Goal: Transaction & Acquisition: Purchase product/service

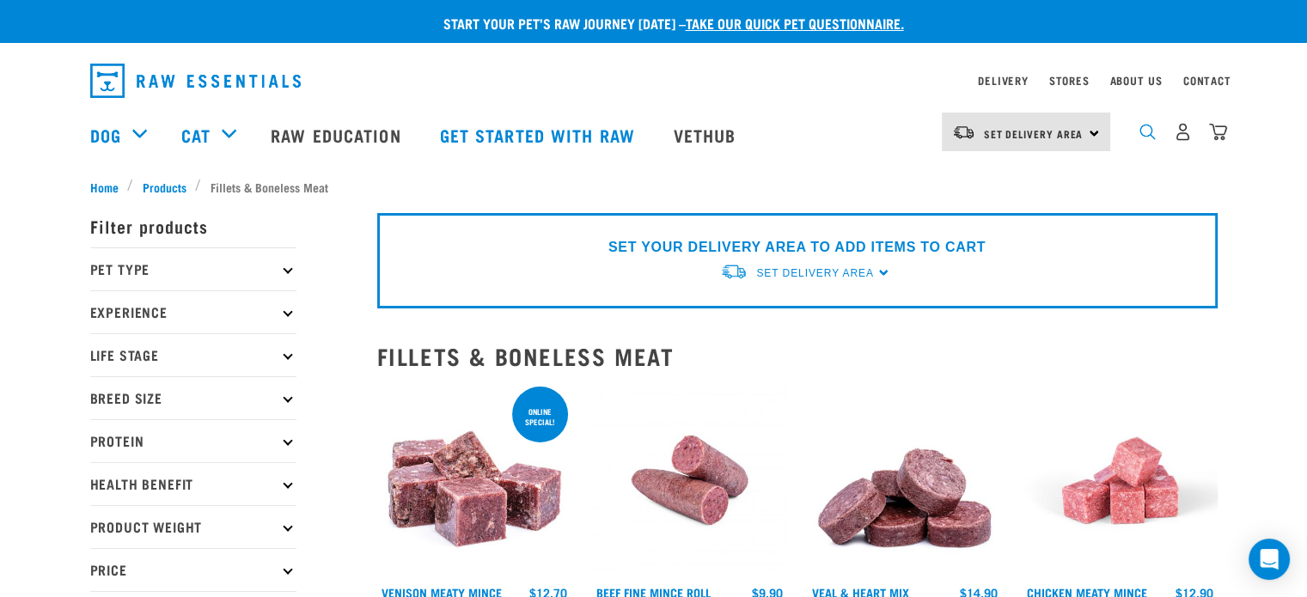
click at [1144, 131] on img "dropdown navigation" at bounding box center [1147, 132] width 16 height 16
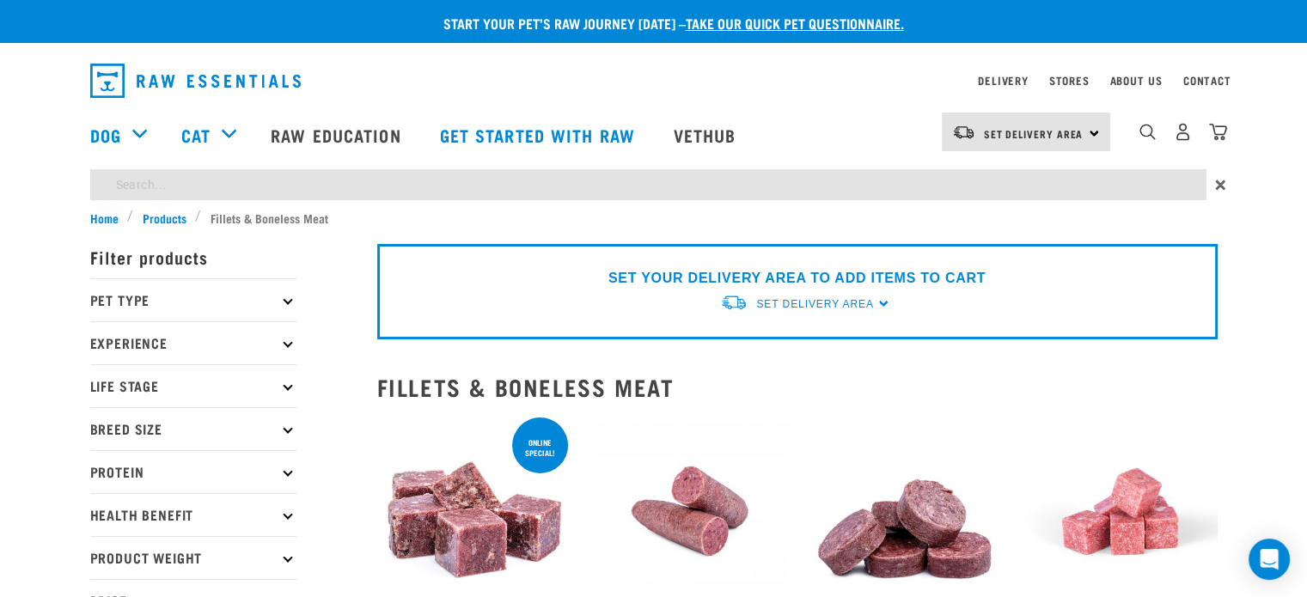
click at [1063, 177] on input "search" at bounding box center [648, 184] width 1116 height 31
type input "boneless"
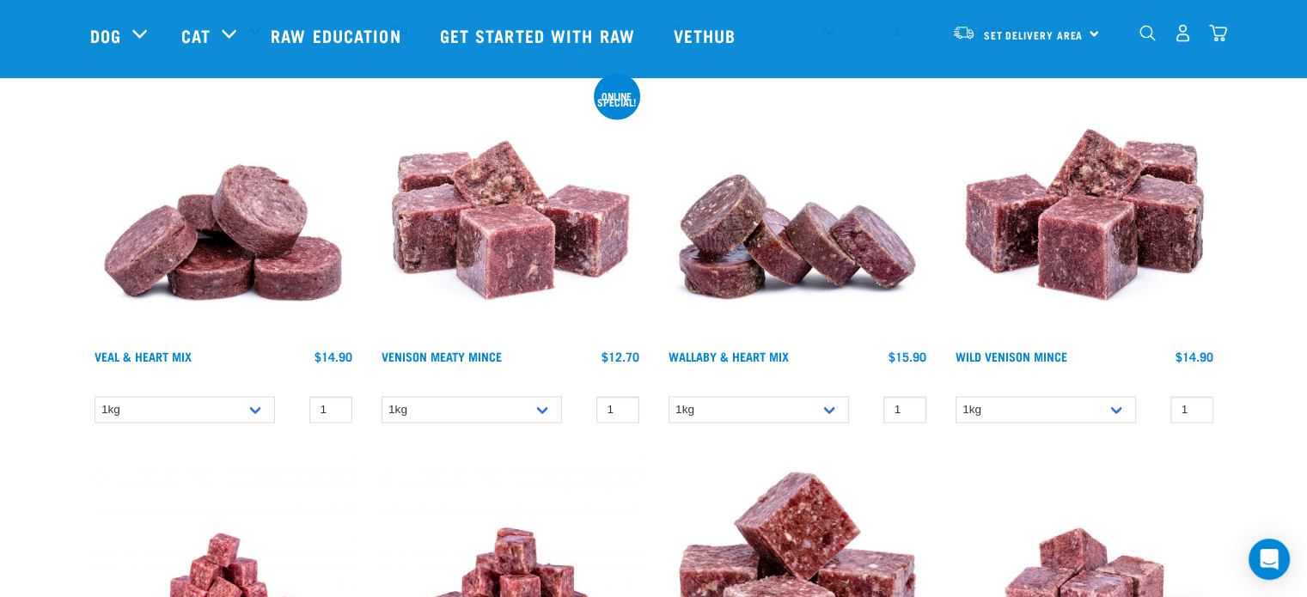
scroll to position [2851, 0]
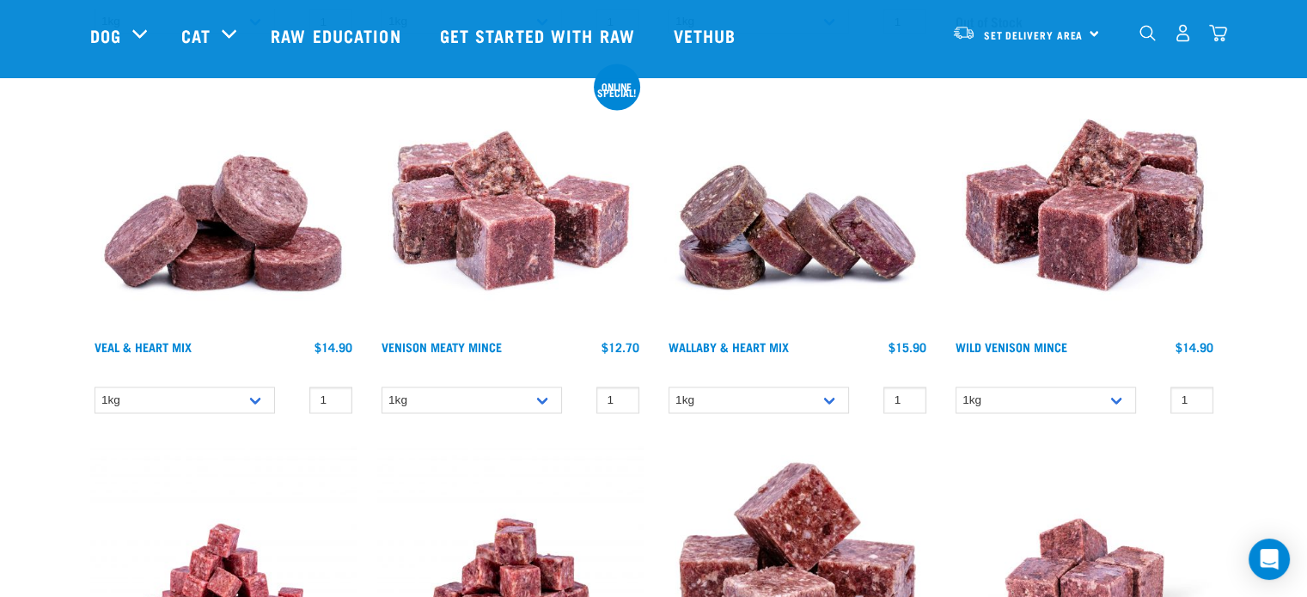
click at [495, 252] on img at bounding box center [510, 198] width 266 height 266
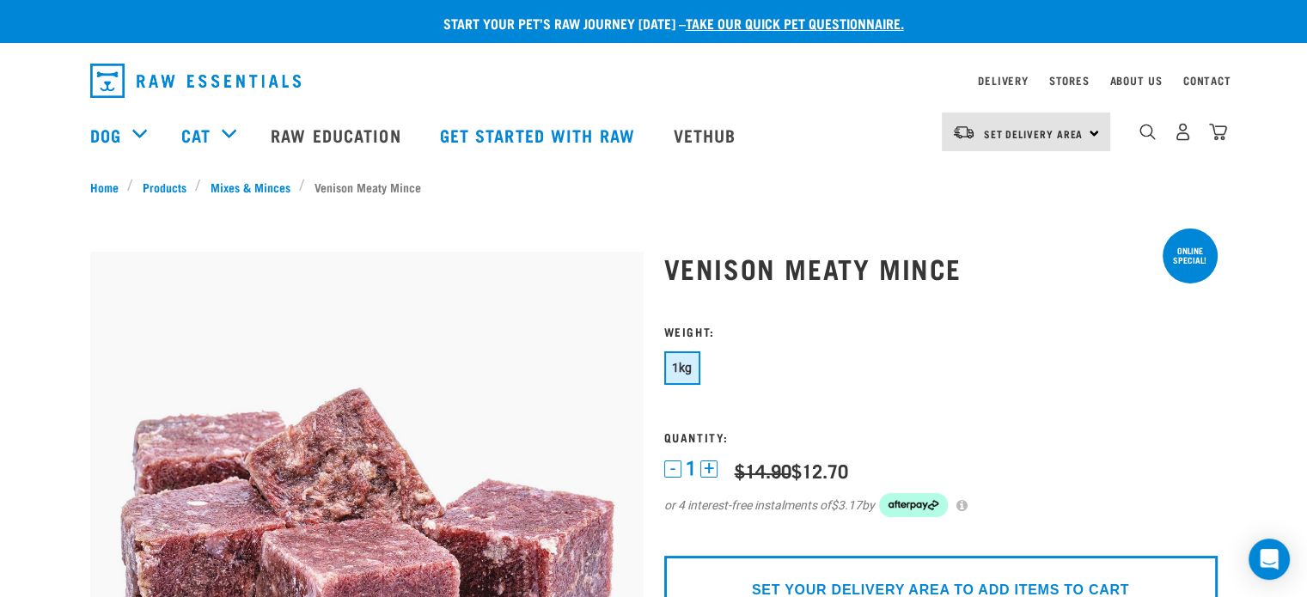
scroll to position [522, 0]
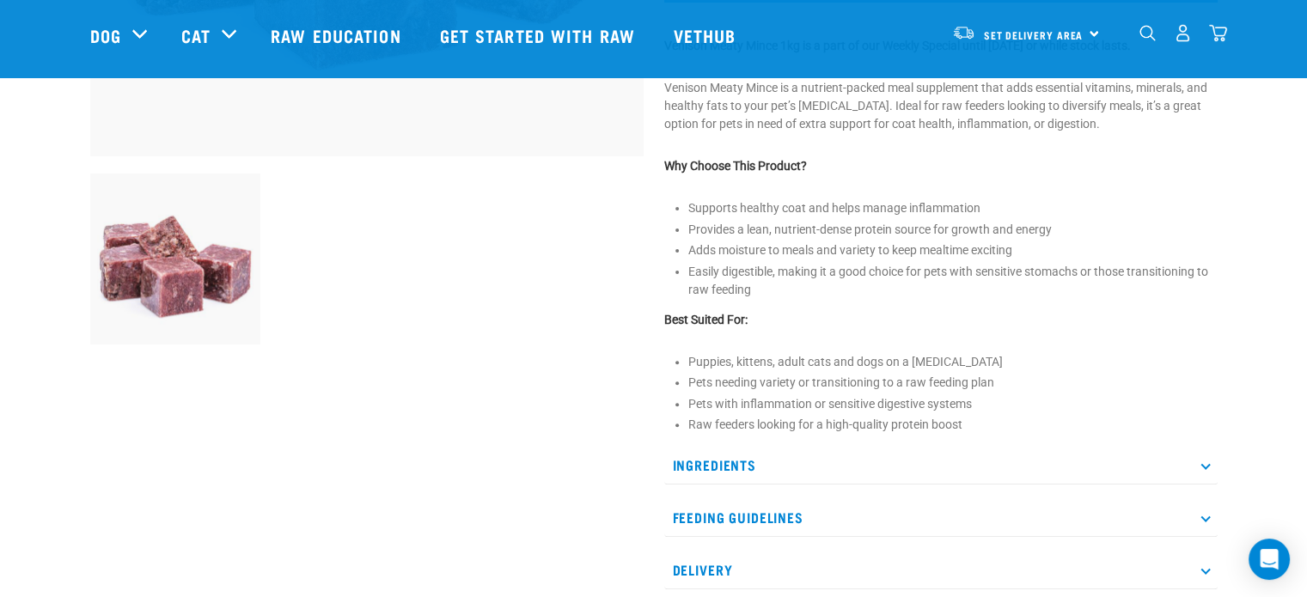
click at [754, 455] on p "Ingredients" at bounding box center [940, 465] width 553 height 39
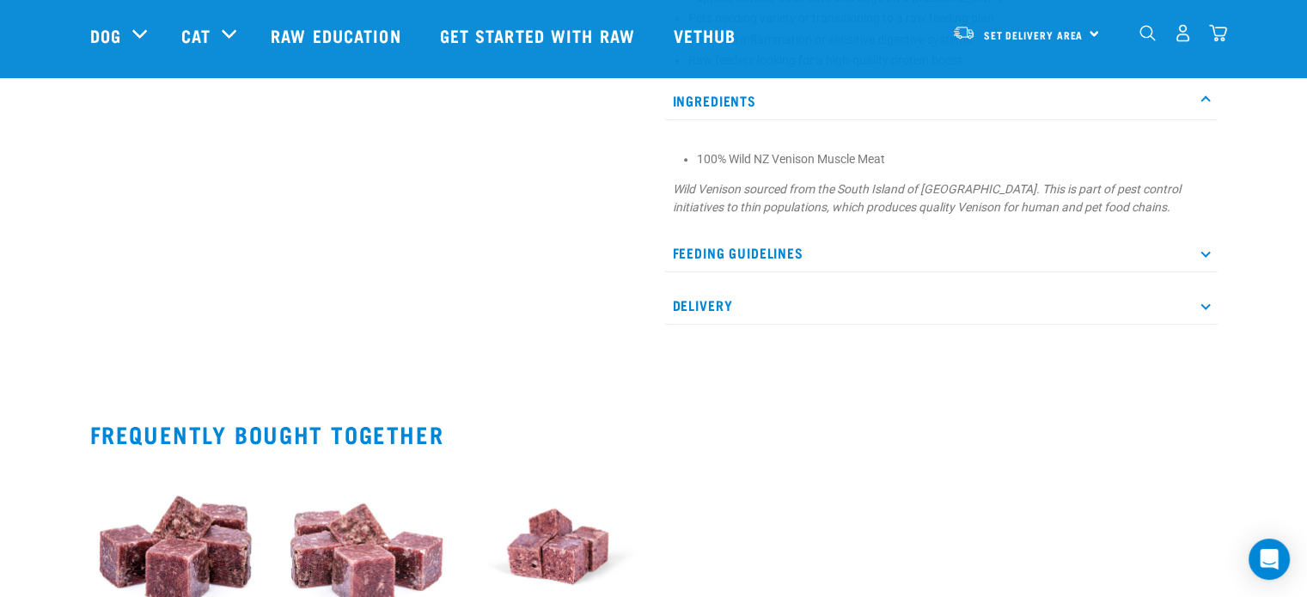
scroll to position [897, 0]
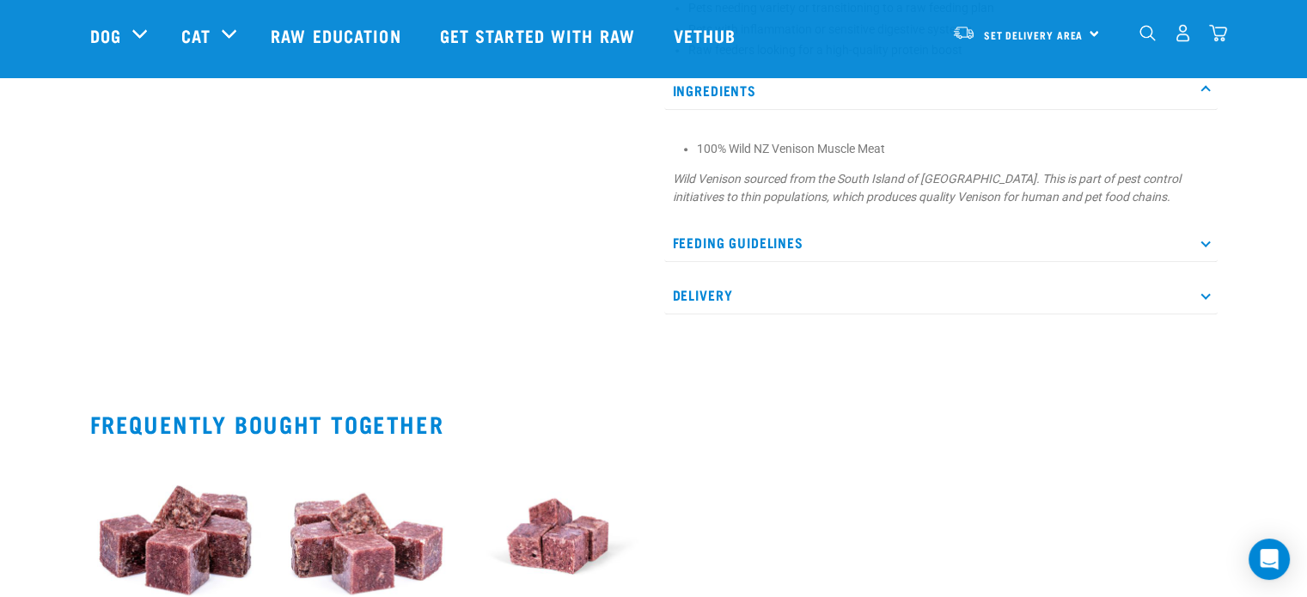
click at [741, 240] on p "Feeding Guidelines" at bounding box center [940, 242] width 553 height 39
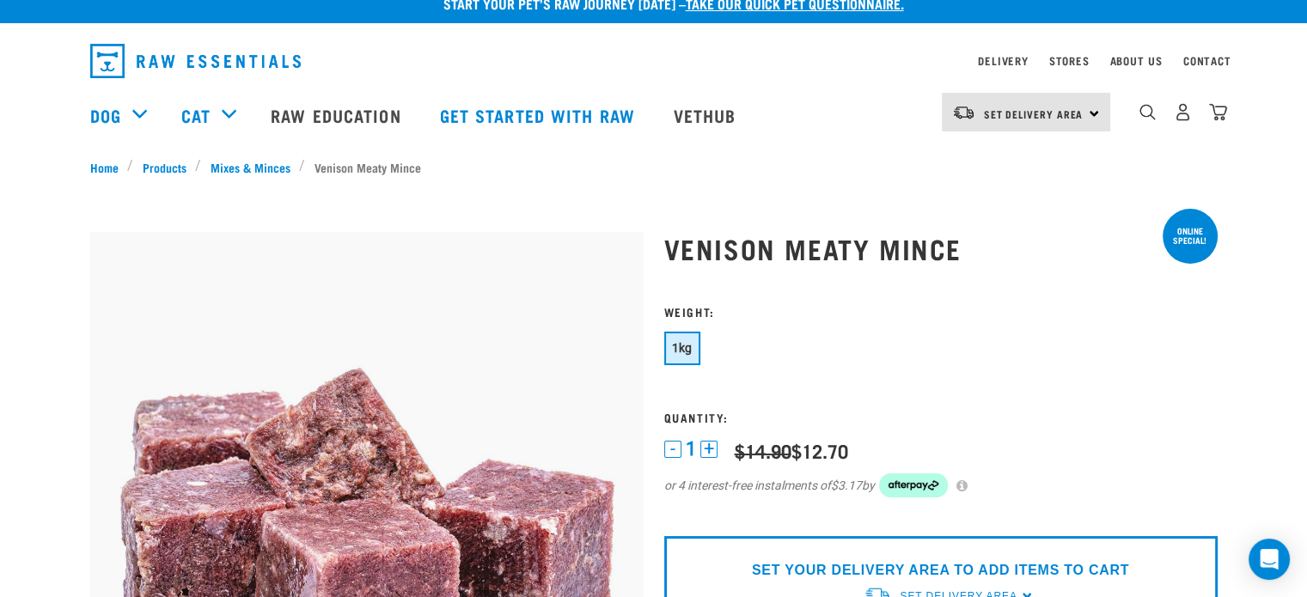
scroll to position [0, 0]
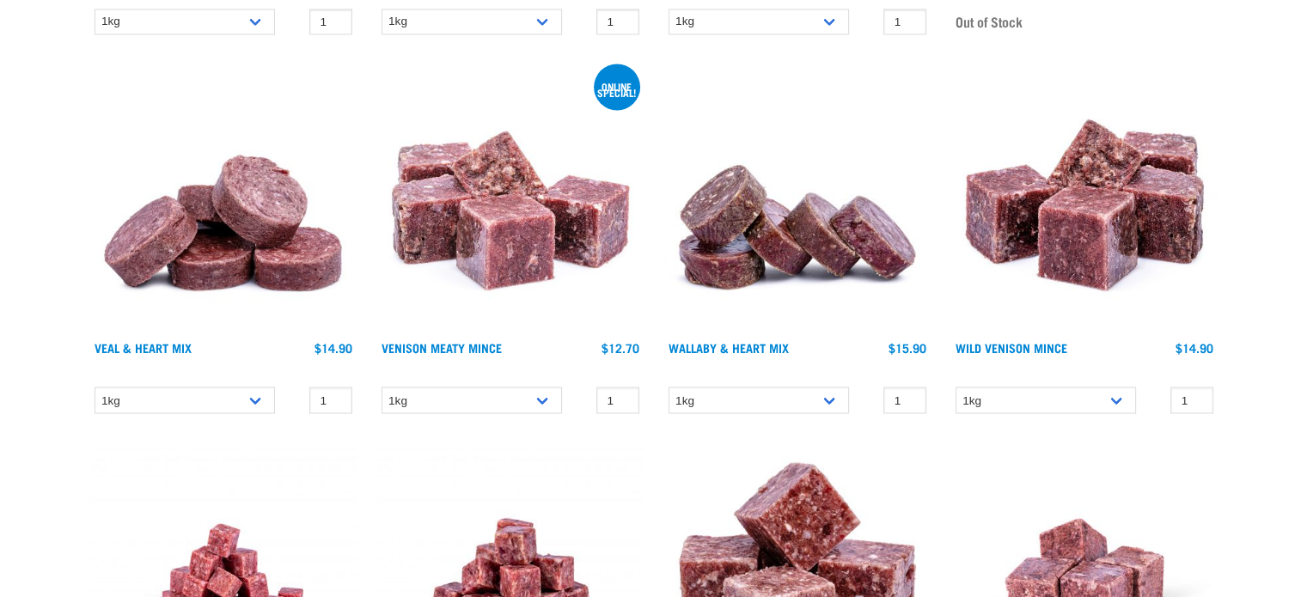
scroll to position [2977, 0]
click at [509, 242] on img at bounding box center [510, 198] width 266 height 266
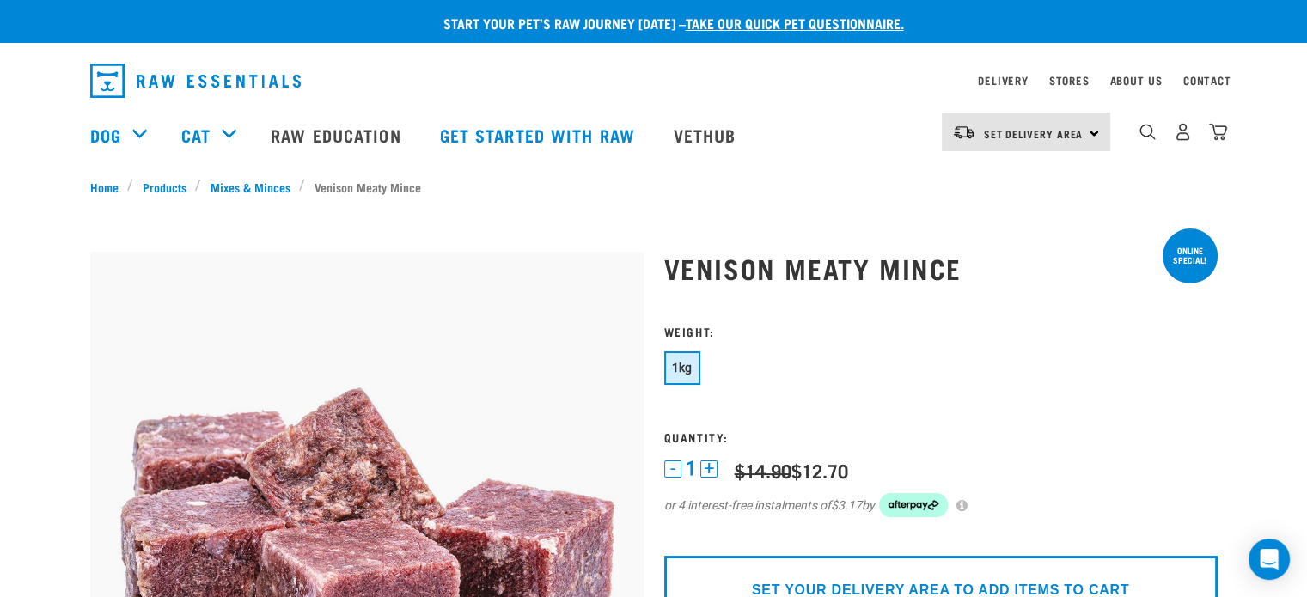
scroll to position [522, 0]
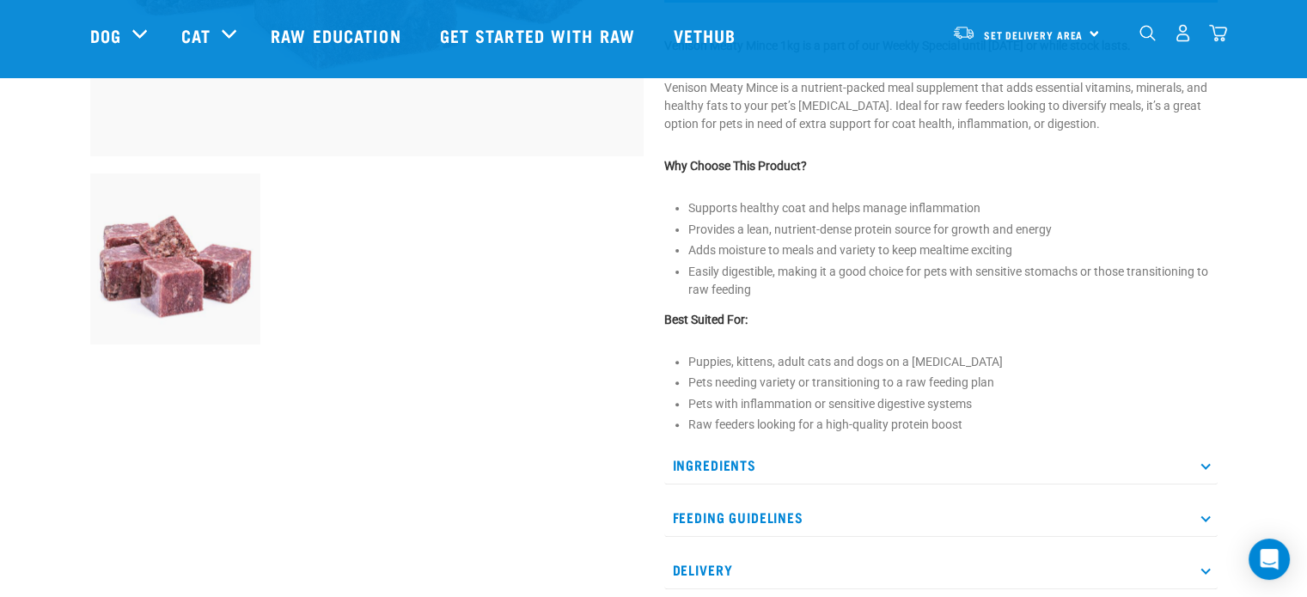
click at [947, 513] on p "Feeding Guidelines" at bounding box center [940, 517] width 553 height 39
